Goal: Book appointment/travel/reservation

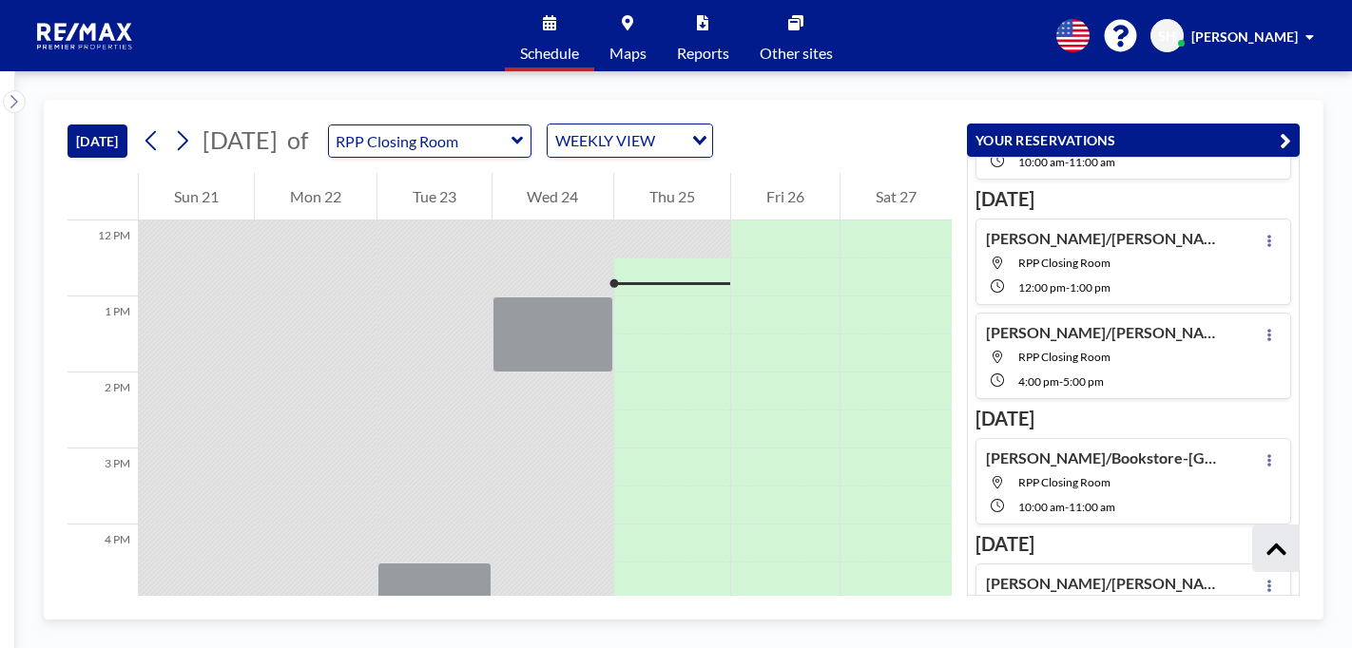
scroll to position [472, 0]
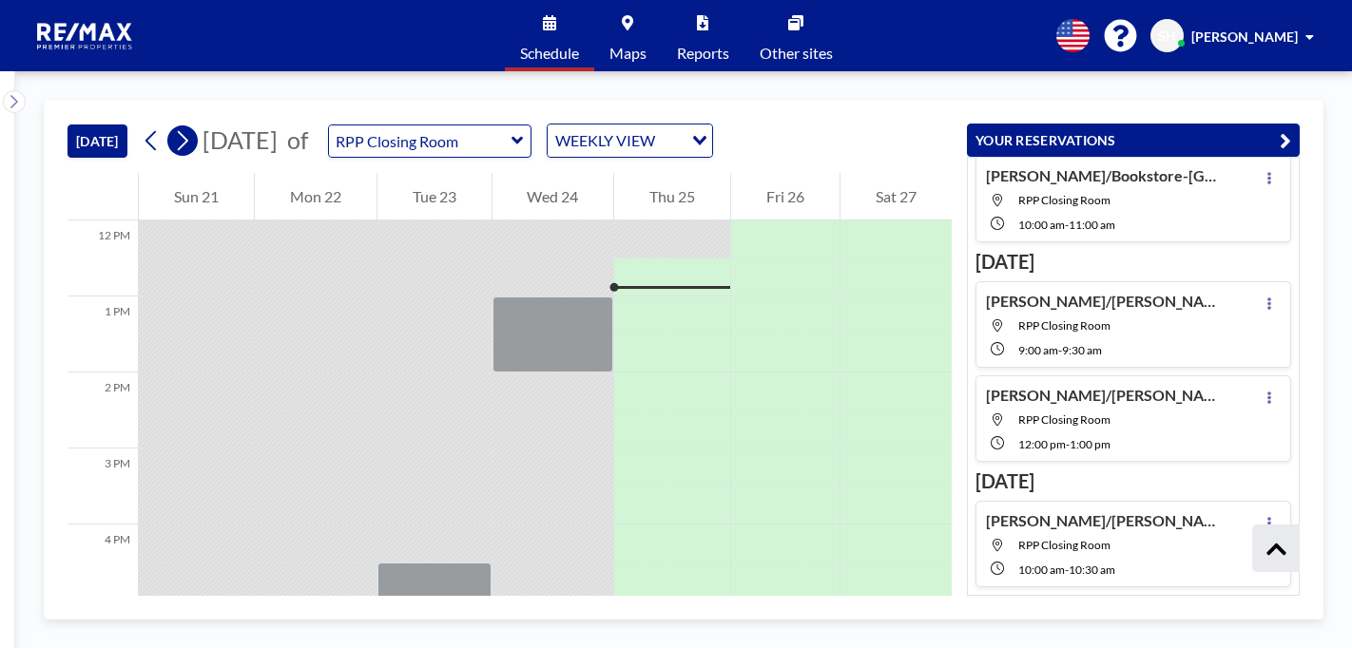
click at [184, 141] on icon at bounding box center [182, 140] width 18 height 29
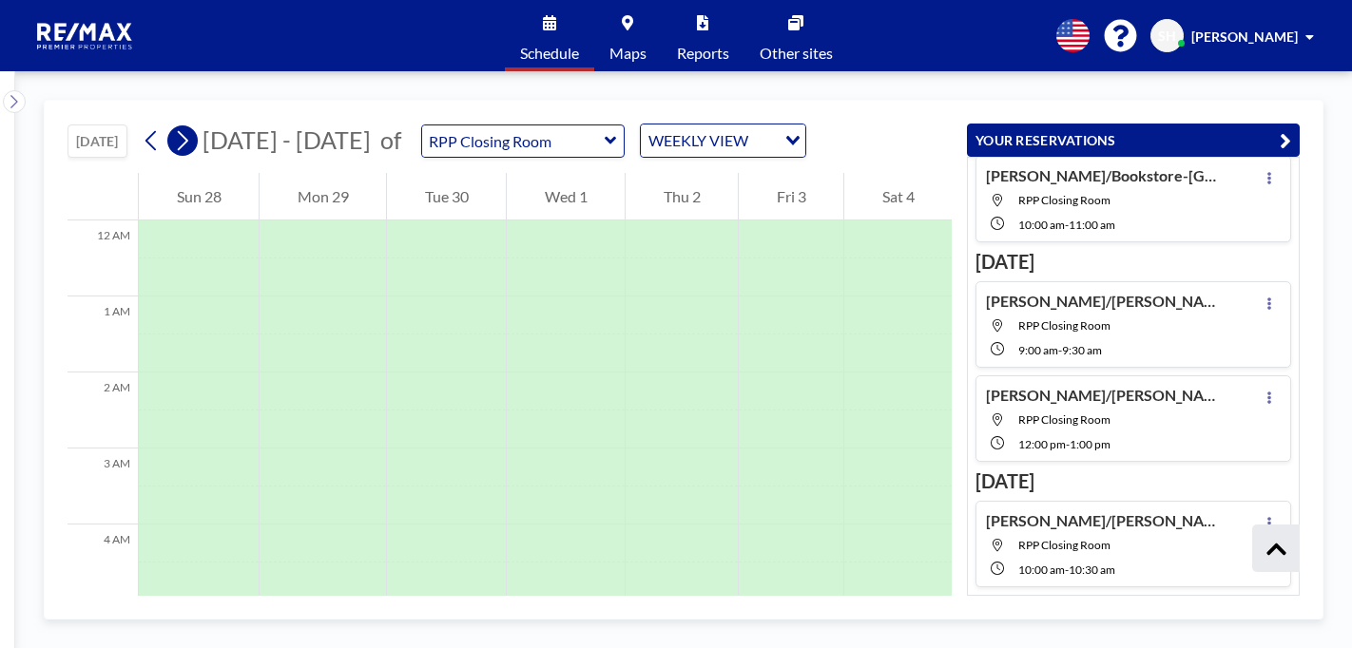
scroll to position [570, 0]
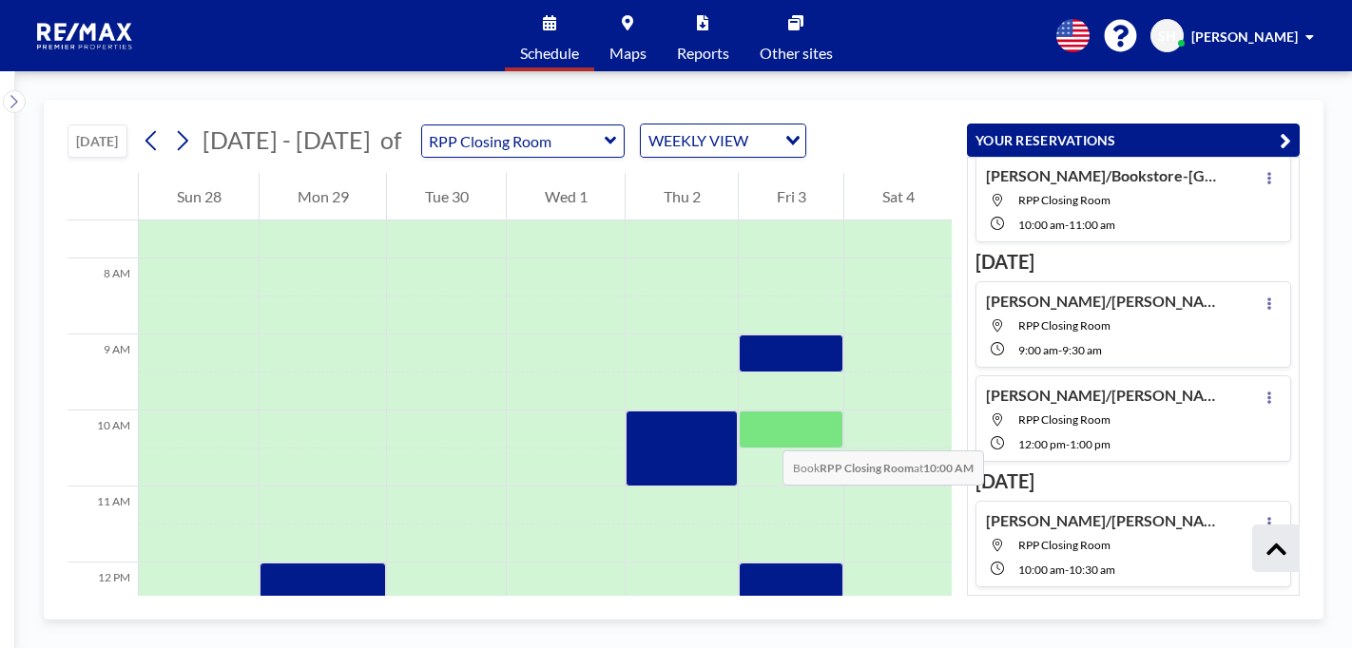
click at [762, 432] on div at bounding box center [790, 430] width 105 height 38
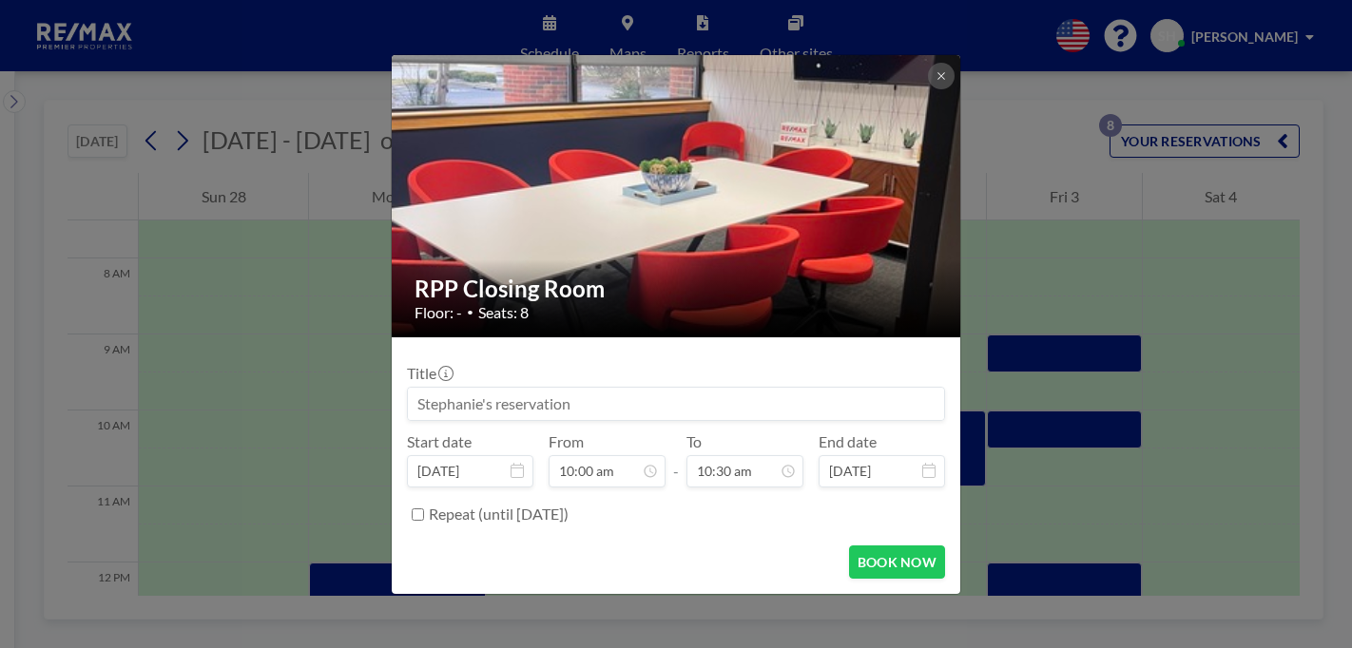
click at [532, 403] on input at bounding box center [676, 404] width 536 height 32
click at [743, 385] on div "Title [PERSON_NAME]/[PERSON_NAME]-[STREET_ADDRESS][PERSON_NAME]-" at bounding box center [676, 392] width 538 height 57
click at [727, 394] on input "[PERSON_NAME]/[PERSON_NAME]-[STREET_ADDRESS][PERSON_NAME]-" at bounding box center [676, 404] width 536 height 32
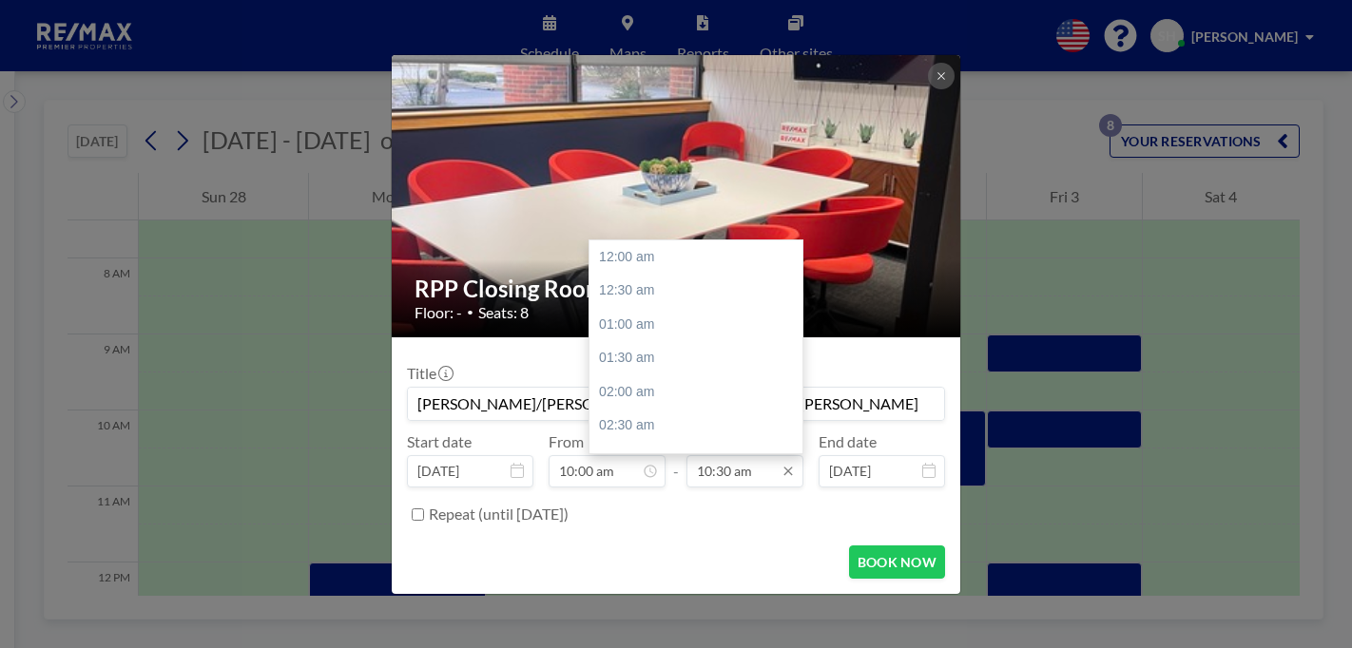
scroll to position [710, 0]
type input "[PERSON_NAME]/[PERSON_NAME]-[STREET_ADDRESS][PERSON_NAME]"
click at [721, 474] on input "10:30 am" at bounding box center [744, 471] width 117 height 32
click at [616, 283] on div "11:00 am" at bounding box center [700, 292] width 222 height 34
type input "11:00 am"
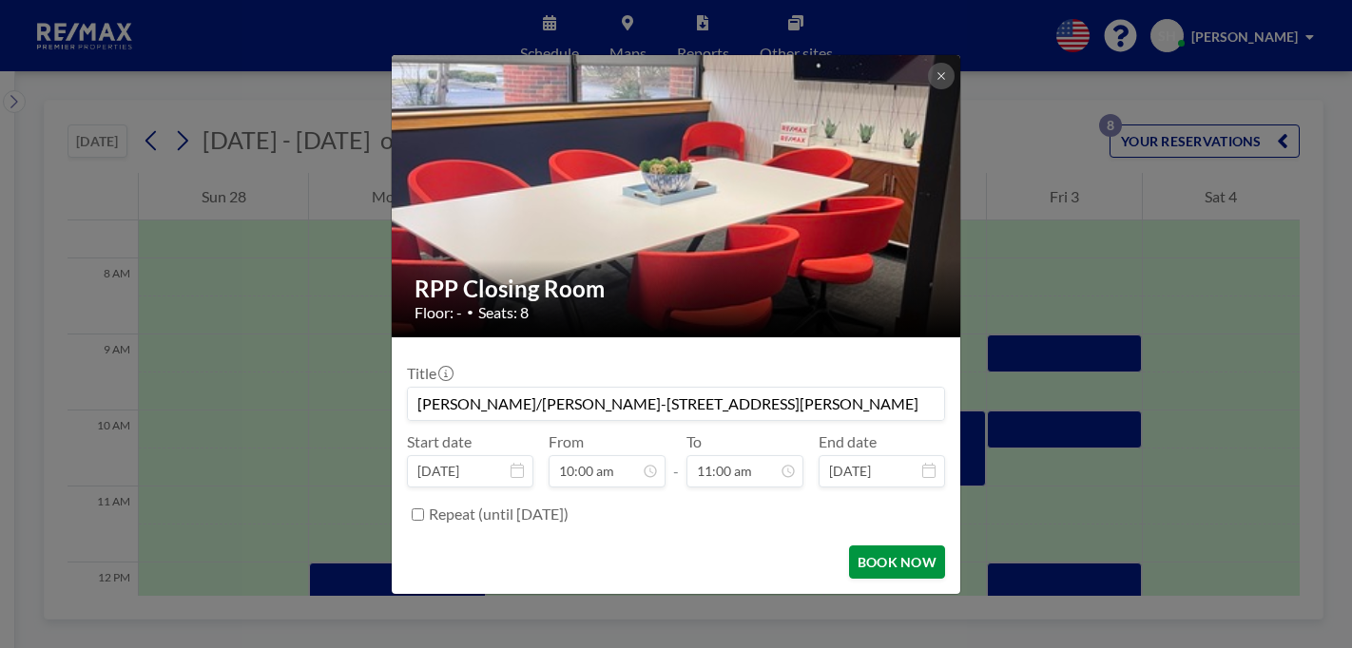
click at [911, 558] on button "BOOK NOW" at bounding box center [897, 562] width 96 height 33
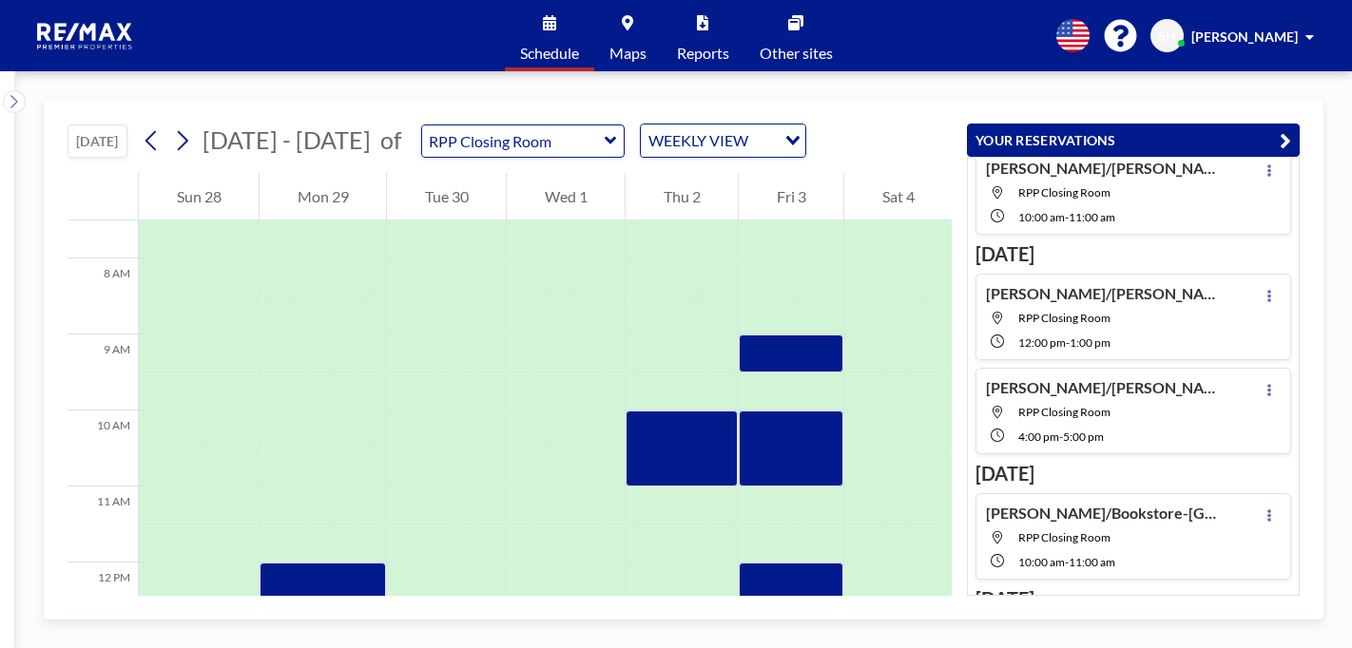
scroll to position [0, 0]
